Goal: Task Accomplishment & Management: Use online tool/utility

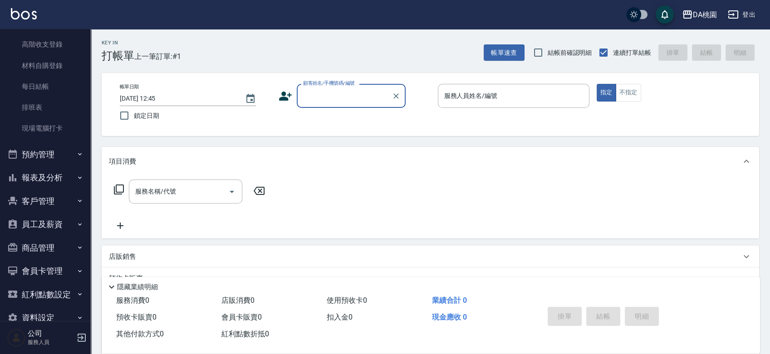
scroll to position [108, 0]
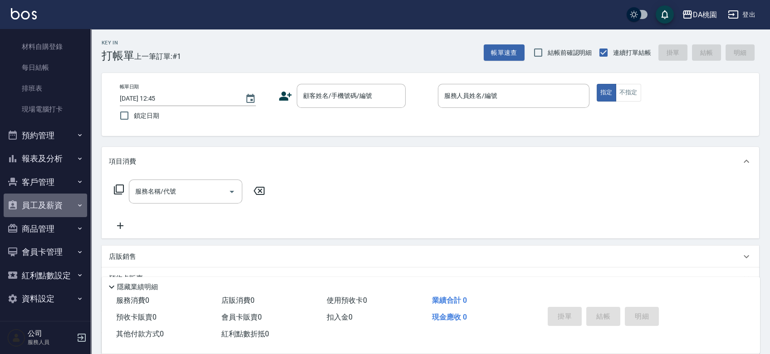
click at [54, 211] on button "員工及薪資" at bounding box center [45, 206] width 83 height 24
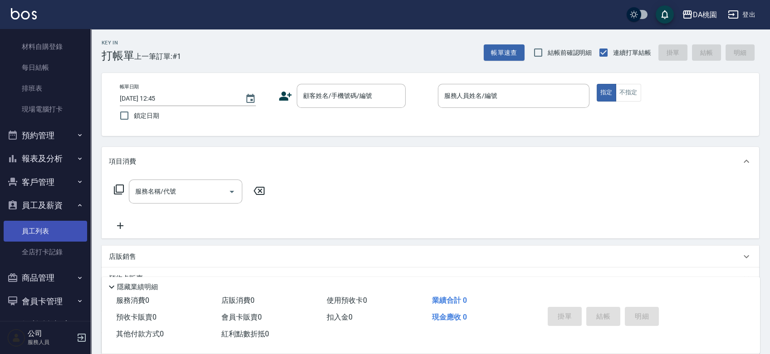
click at [46, 229] on link "員工列表" at bounding box center [45, 231] width 83 height 21
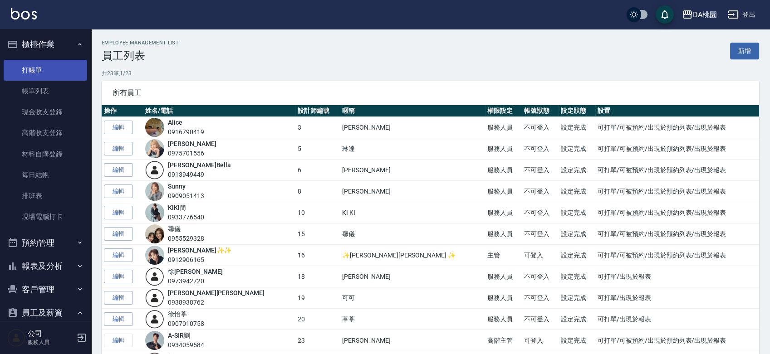
click at [38, 71] on link "打帳單" at bounding box center [45, 70] width 83 height 21
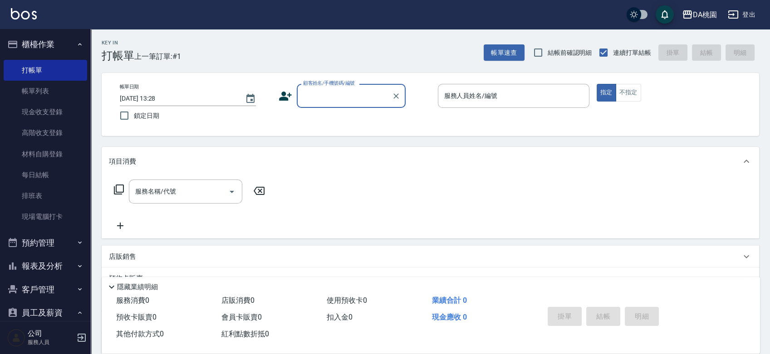
click at [425, 124] on div "帳單日期 [DATE] 13:28 鎖定日期 顧客姓名/手機號碼/編號 顧客姓名/手機號碼/編號 服務人員姓名/編號 服務人員姓名/編號 指定 不指定" at bounding box center [431, 104] width 636 height 41
click at [418, 137] on div "Key In 打帳單 上一筆訂單:#1 帳單速查 結帳前確認明細 連續打單結帳 掛單 結帳 明細 帳單日期 [DATE] 13:28 鎖定日期 顧客姓名/手機…" at bounding box center [430, 256] width 679 height 455
click at [419, 137] on div "Key In 打帳單 上一筆訂單:#1 帳單速查 結帳前確認明細 連續打單結帳 掛單 結帳 明細 帳單日期 [DATE] 13:28 鎖定日期 顧客姓名/手機…" at bounding box center [430, 256] width 679 height 455
